Goal: Find specific page/section: Find specific page/section

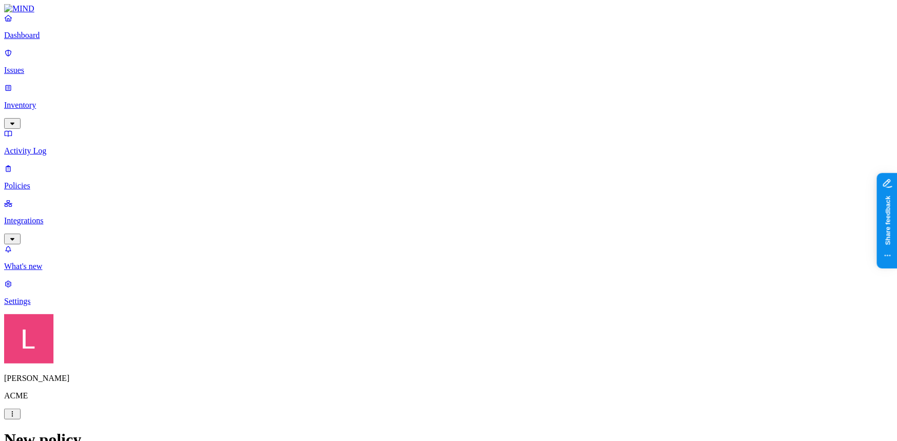
click at [51, 40] on p "Dashboard" at bounding box center [448, 35] width 889 height 9
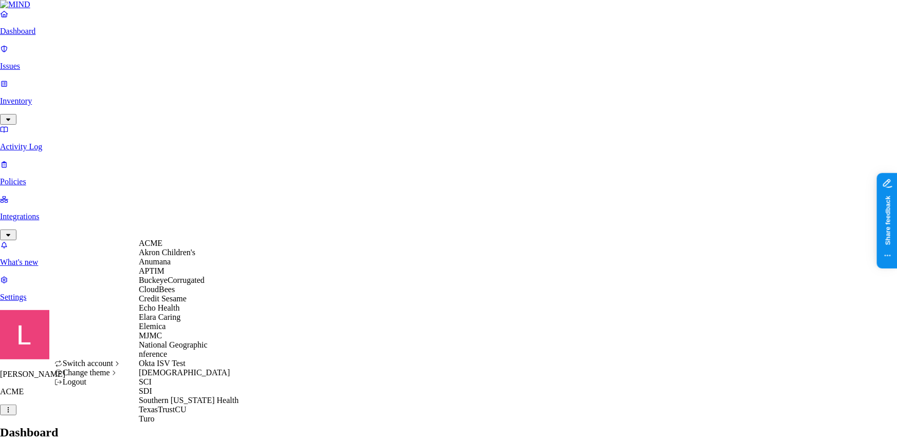
click at [189, 313] on div "Echo Health" at bounding box center [189, 308] width 100 height 9
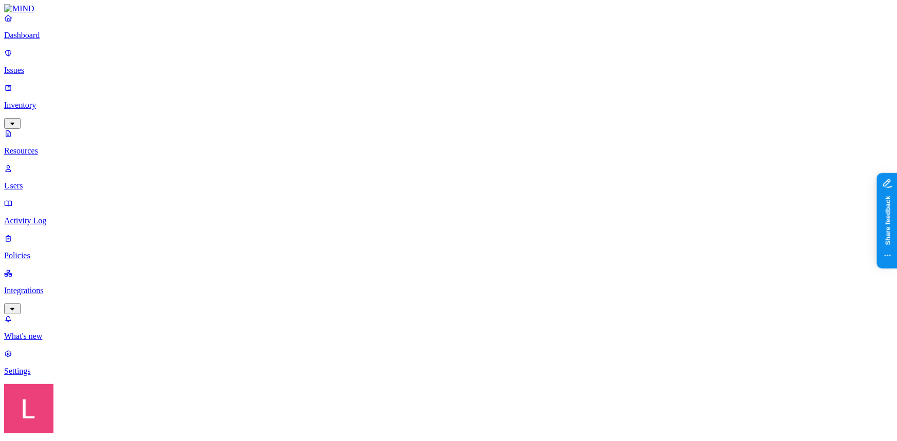
scroll to position [133, 0]
